Goal: Find specific page/section: Find specific page/section

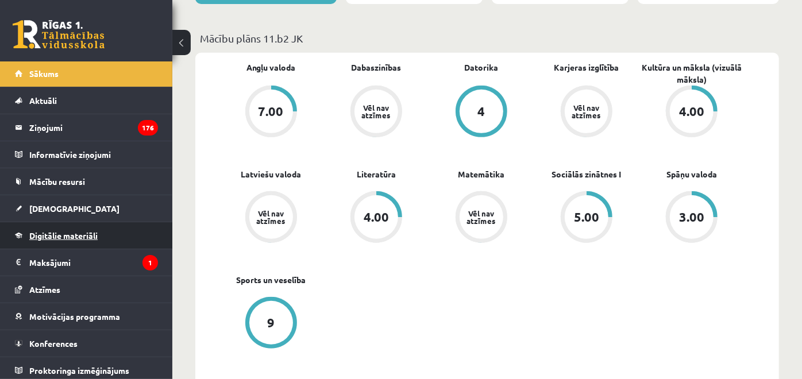
scroll to position [3, 0]
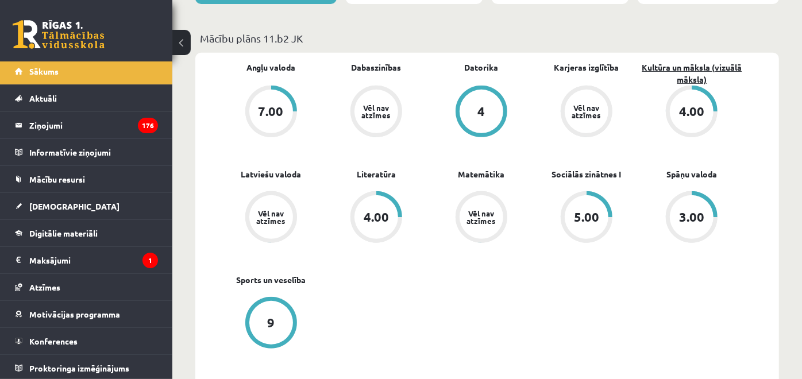
click at [686, 73] on link "Kultūra un māksla (vizuālā māksla)" at bounding box center [691, 73] width 105 height 24
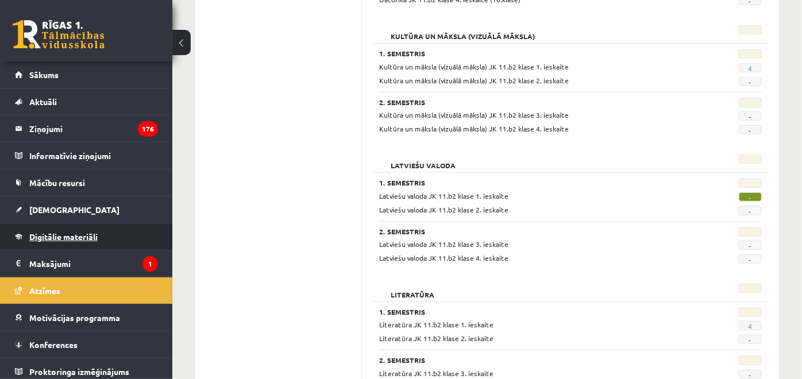
scroll to position [3, 0]
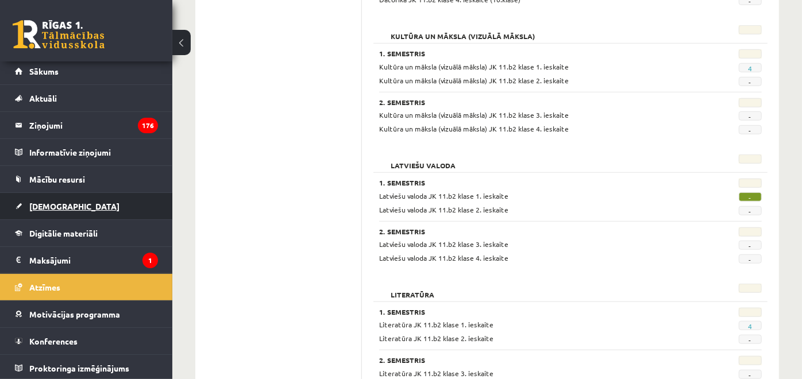
click at [94, 198] on link "[DEMOGRAPHIC_DATA]" at bounding box center [86, 206] width 143 height 26
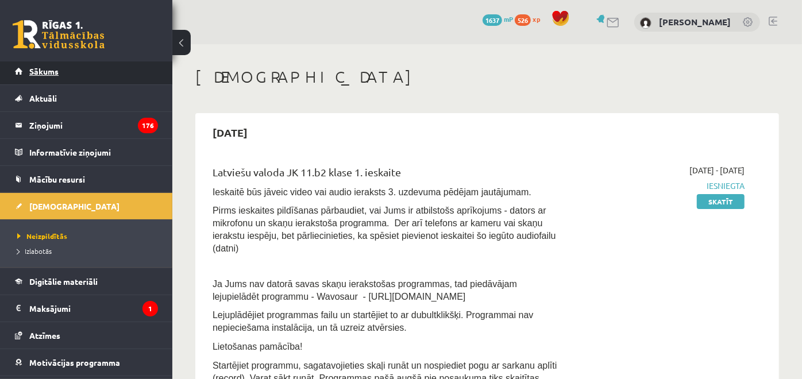
click at [86, 78] on link "Sākums" at bounding box center [86, 71] width 143 height 26
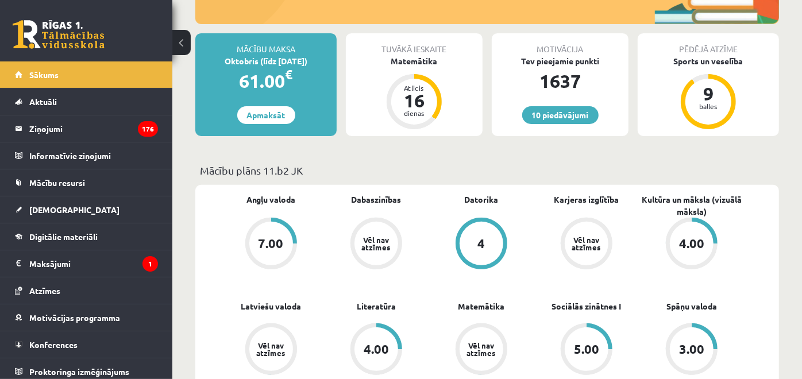
scroll to position [191, 0]
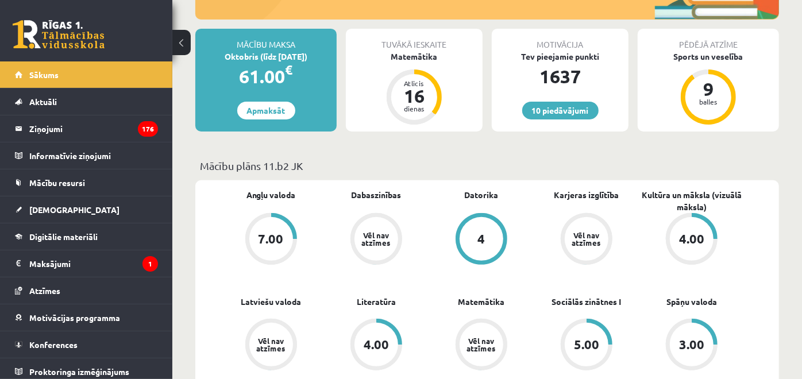
click at [415, 164] on p "Mācību plāns 11.b2 JK" at bounding box center [487, 166] width 574 height 16
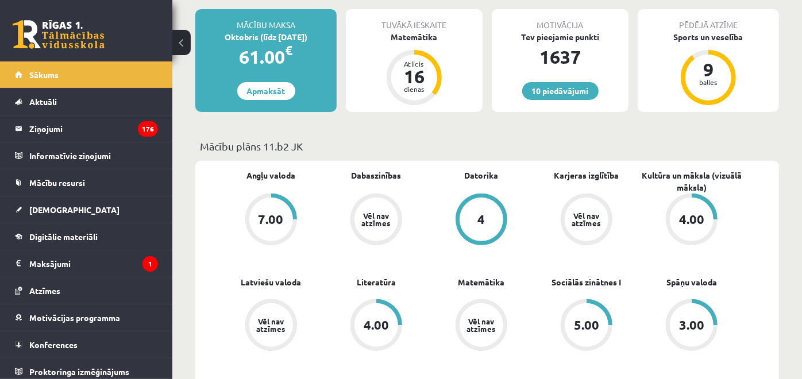
scroll to position [255, 0]
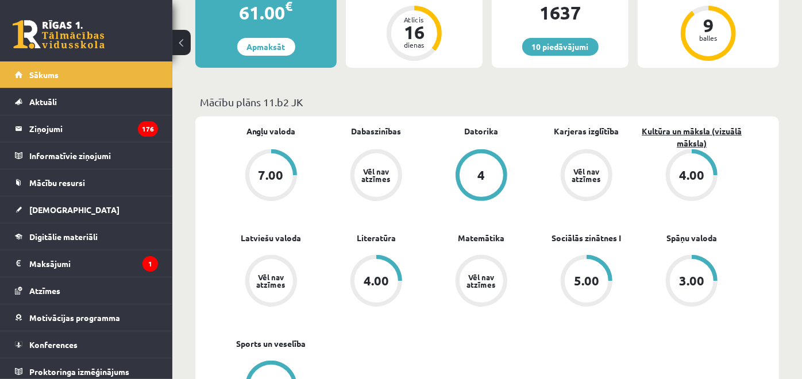
click at [690, 142] on link "Kultūra un māksla (vizuālā māksla)" at bounding box center [691, 137] width 105 height 24
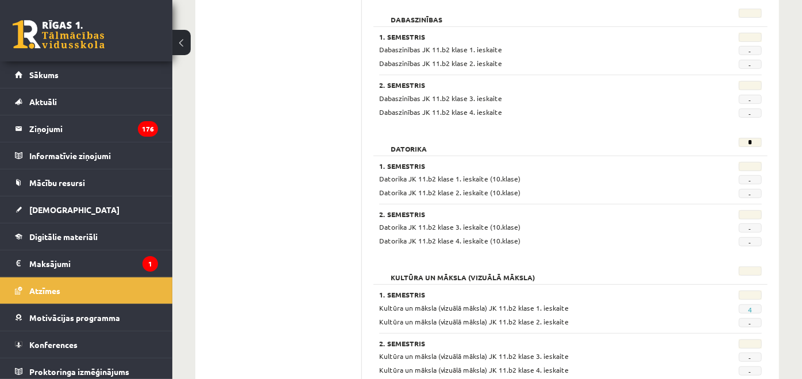
scroll to position [446, 0]
